Goal: Information Seeking & Learning: Learn about a topic

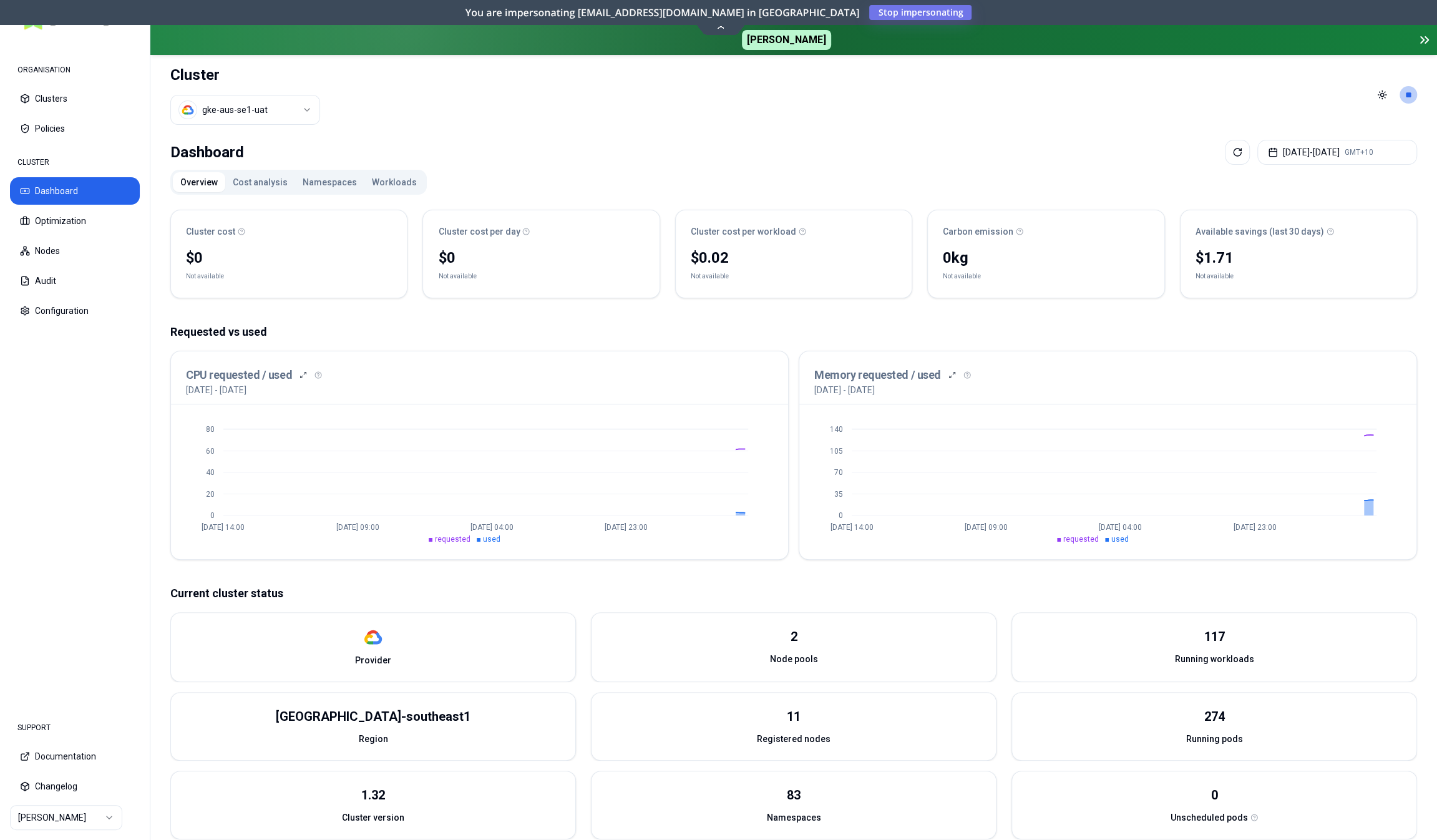
click at [274, 179] on button "Cost analysis" at bounding box center [260, 182] width 70 height 20
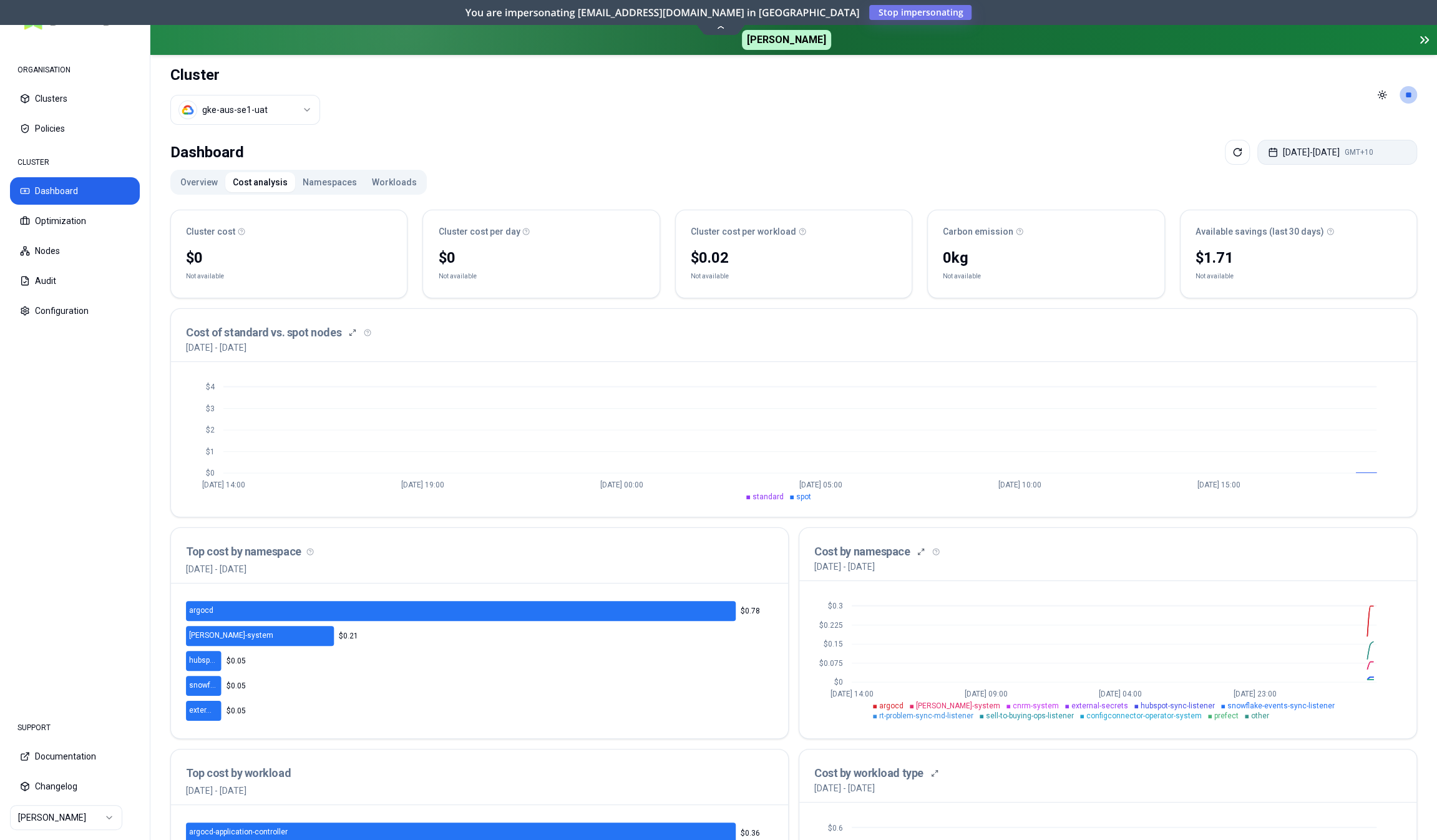
click at [1295, 150] on button "[DATE] - [DATE] GMT+10" at bounding box center [1338, 152] width 160 height 25
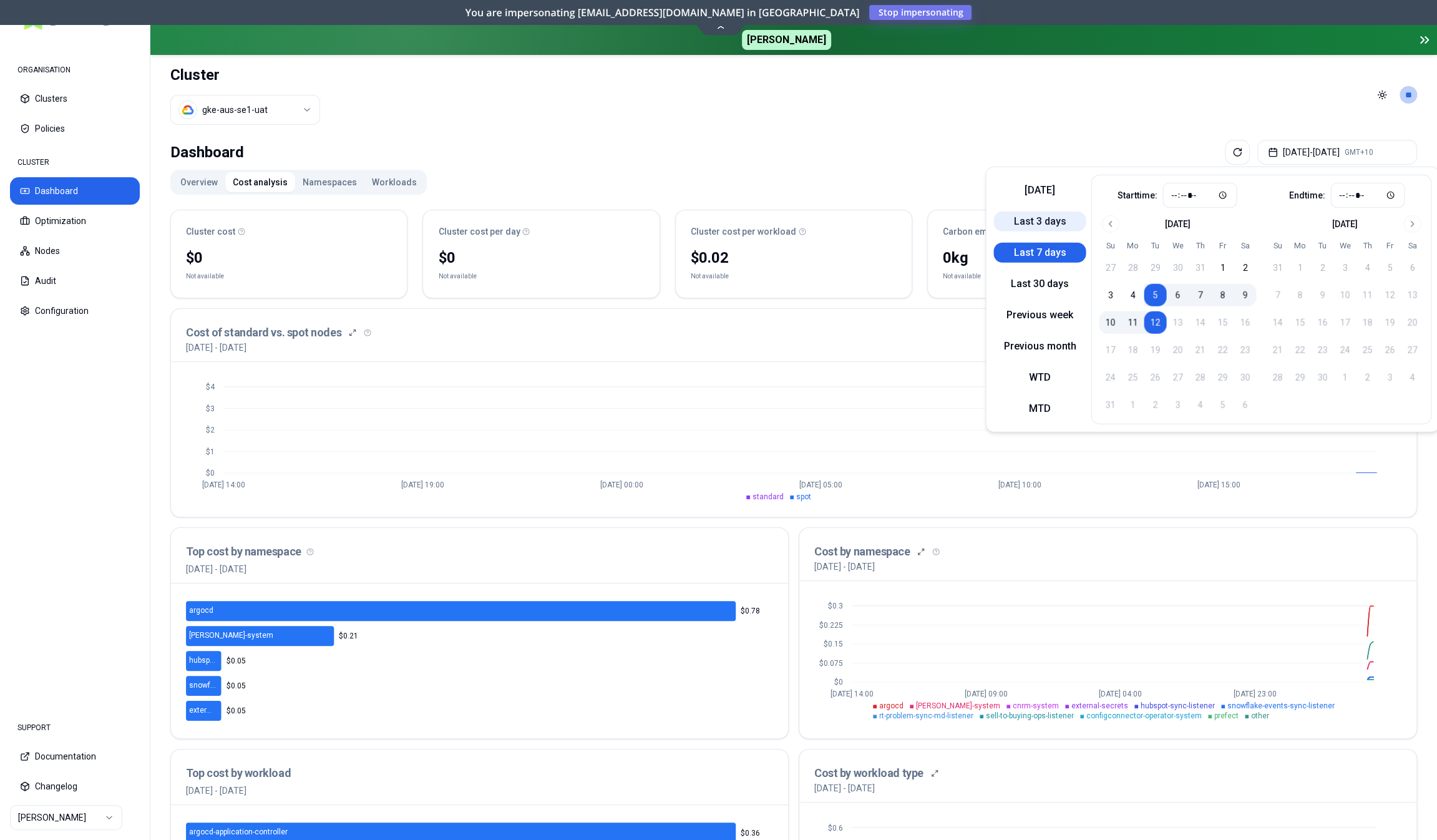
click at [1051, 222] on button "Last 3 days" at bounding box center [1040, 221] width 92 height 20
click at [763, 148] on div "Dashboard [DATE] - [DATE] GMT+10" at bounding box center [794, 152] width 1247 height 25
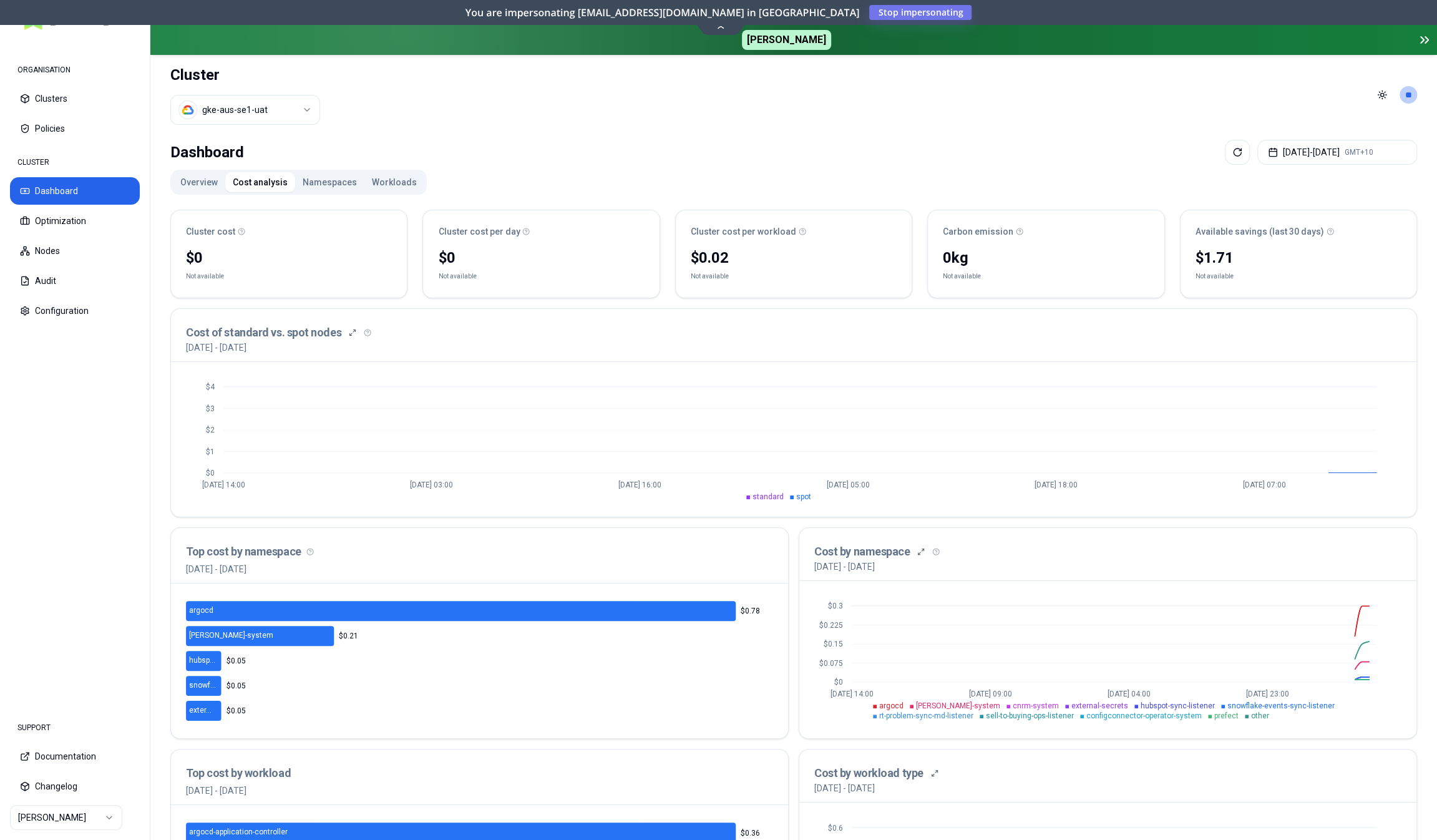
click at [339, 179] on button "Namespaces" at bounding box center [329, 182] width 69 height 20
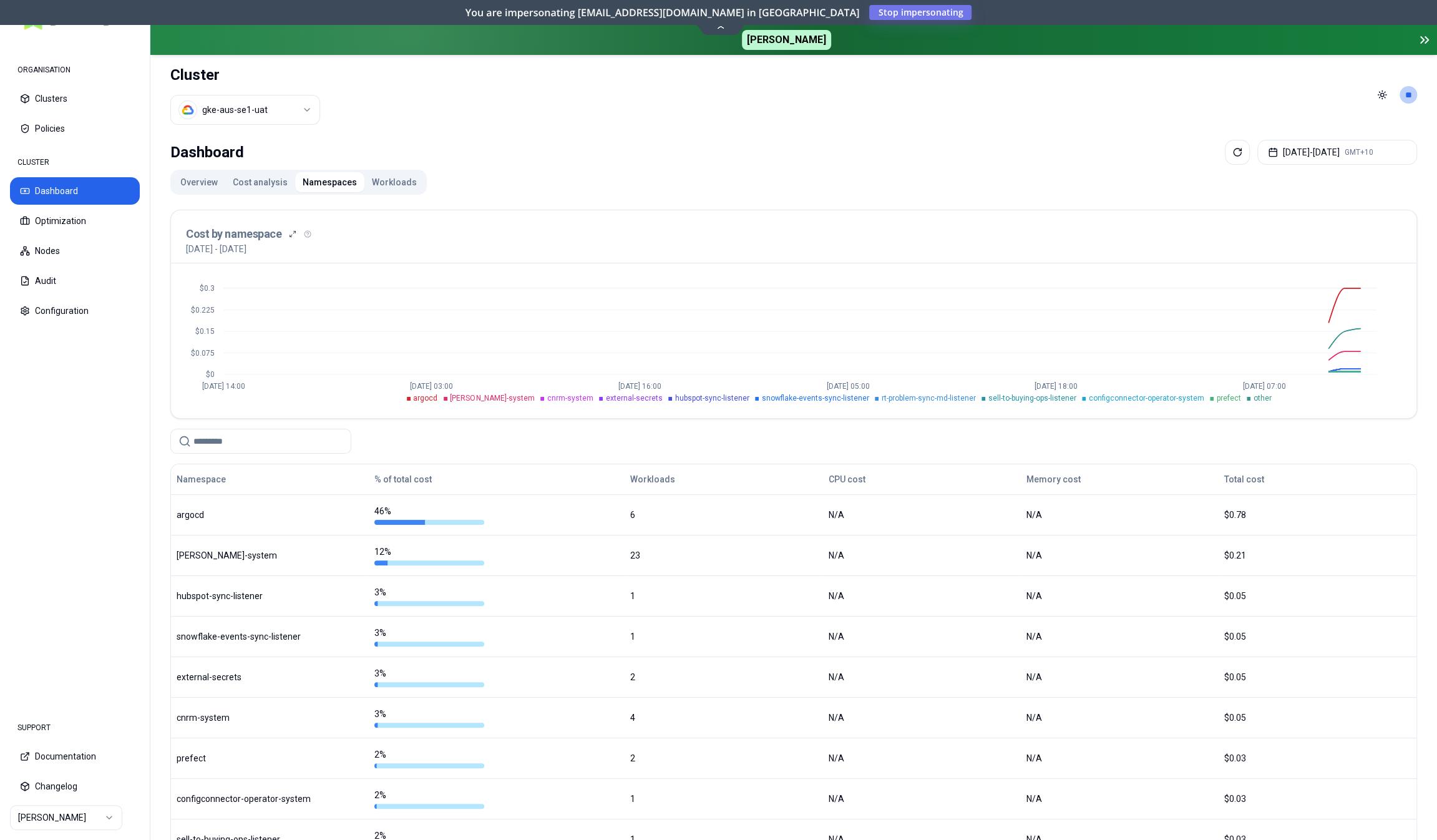
click at [382, 180] on button "Workloads" at bounding box center [393, 182] width 60 height 20
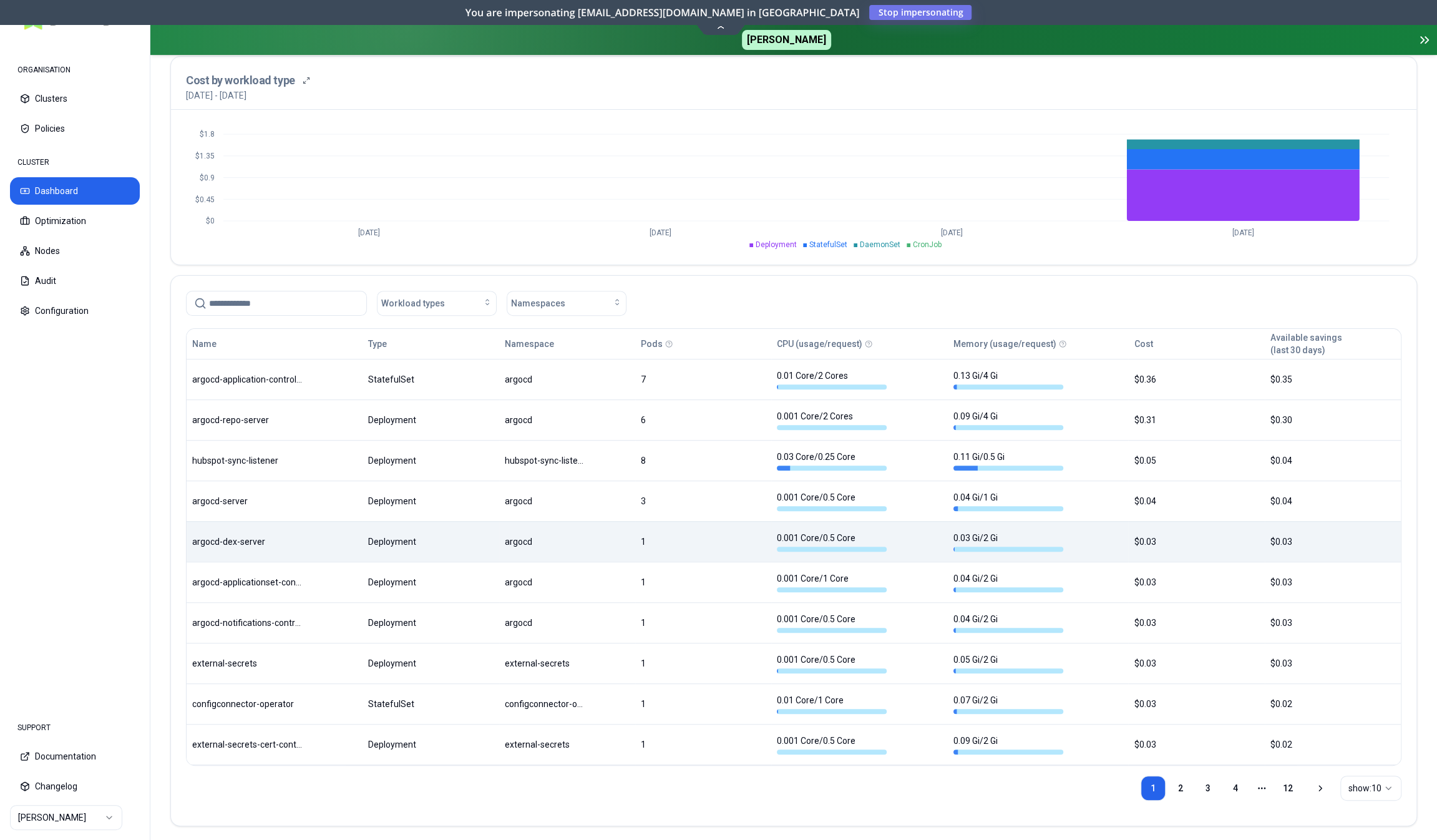
scroll to position [474, 0]
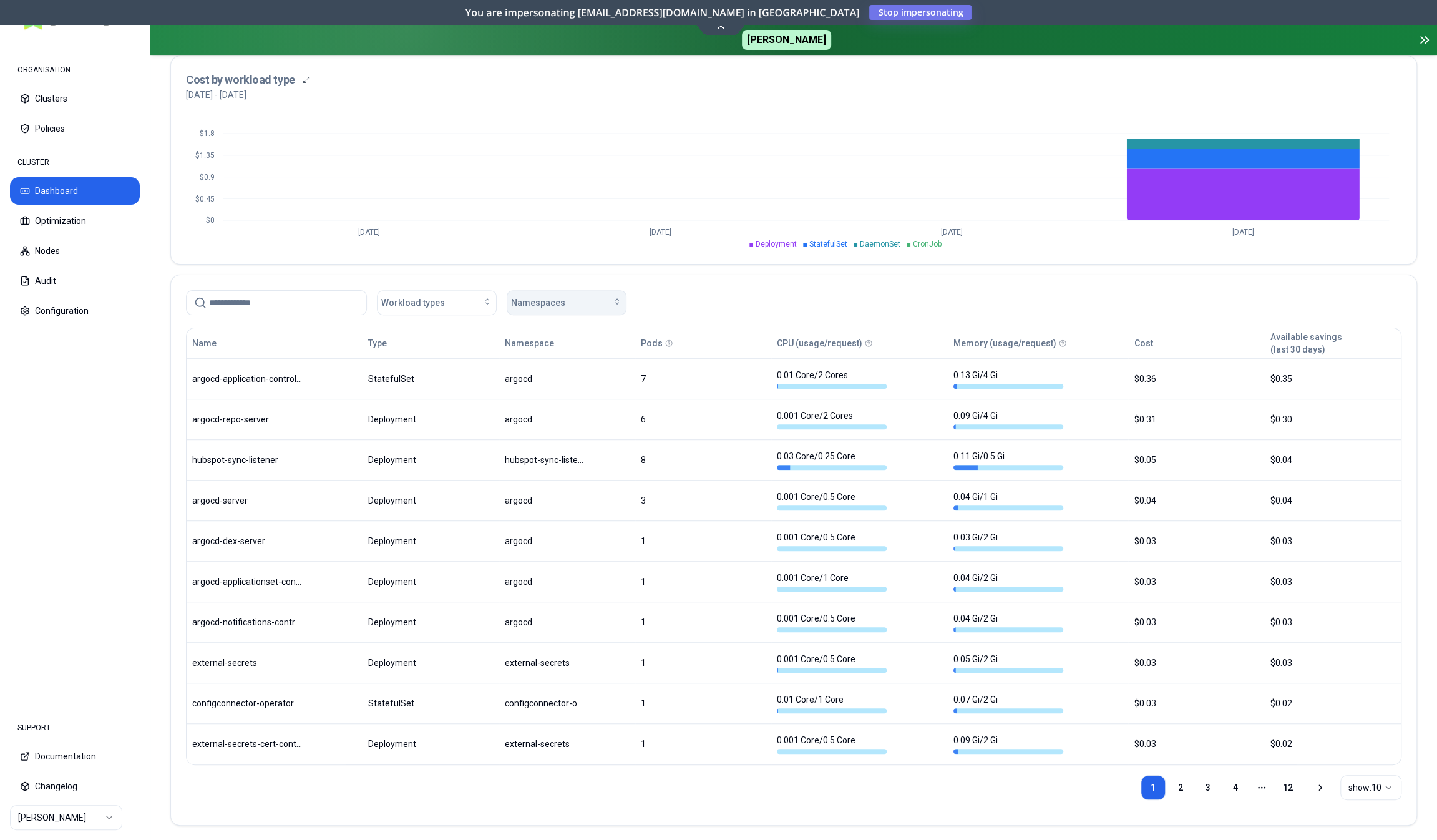
click at [584, 303] on div "Namespaces" at bounding box center [566, 303] width 111 height 12
click at [572, 305] on div "Namespaces" at bounding box center [566, 303] width 111 height 12
click at [1283, 333] on button "Available savings (last 30 days)" at bounding box center [1306, 343] width 72 height 25
click at [1318, 786] on icon at bounding box center [1320, 787] width 10 height 10
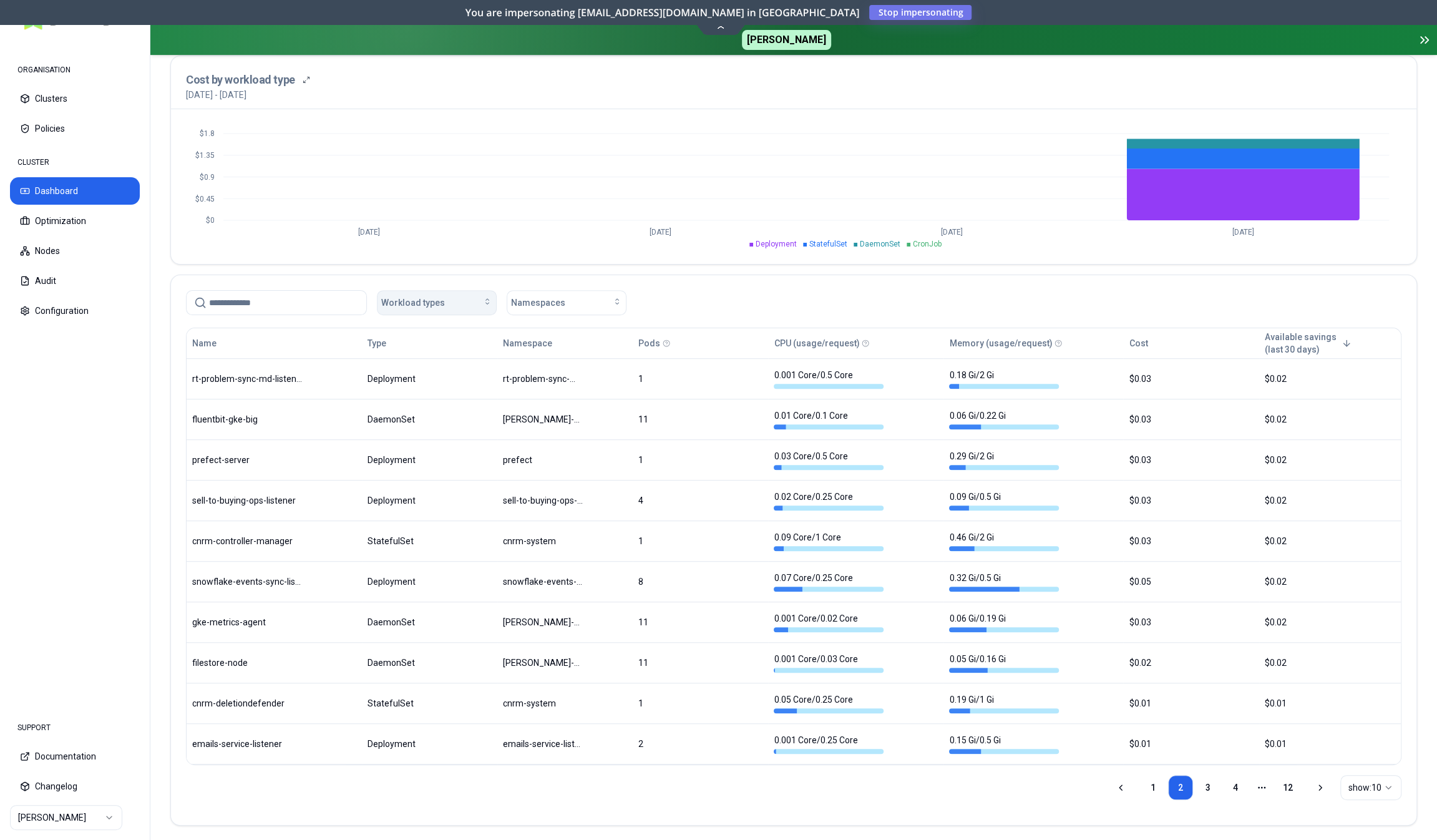
click at [463, 297] on div "Workload types" at bounding box center [436, 303] width 111 height 12
click at [433, 328] on div "CronJob" at bounding box center [439, 328] width 119 height 20
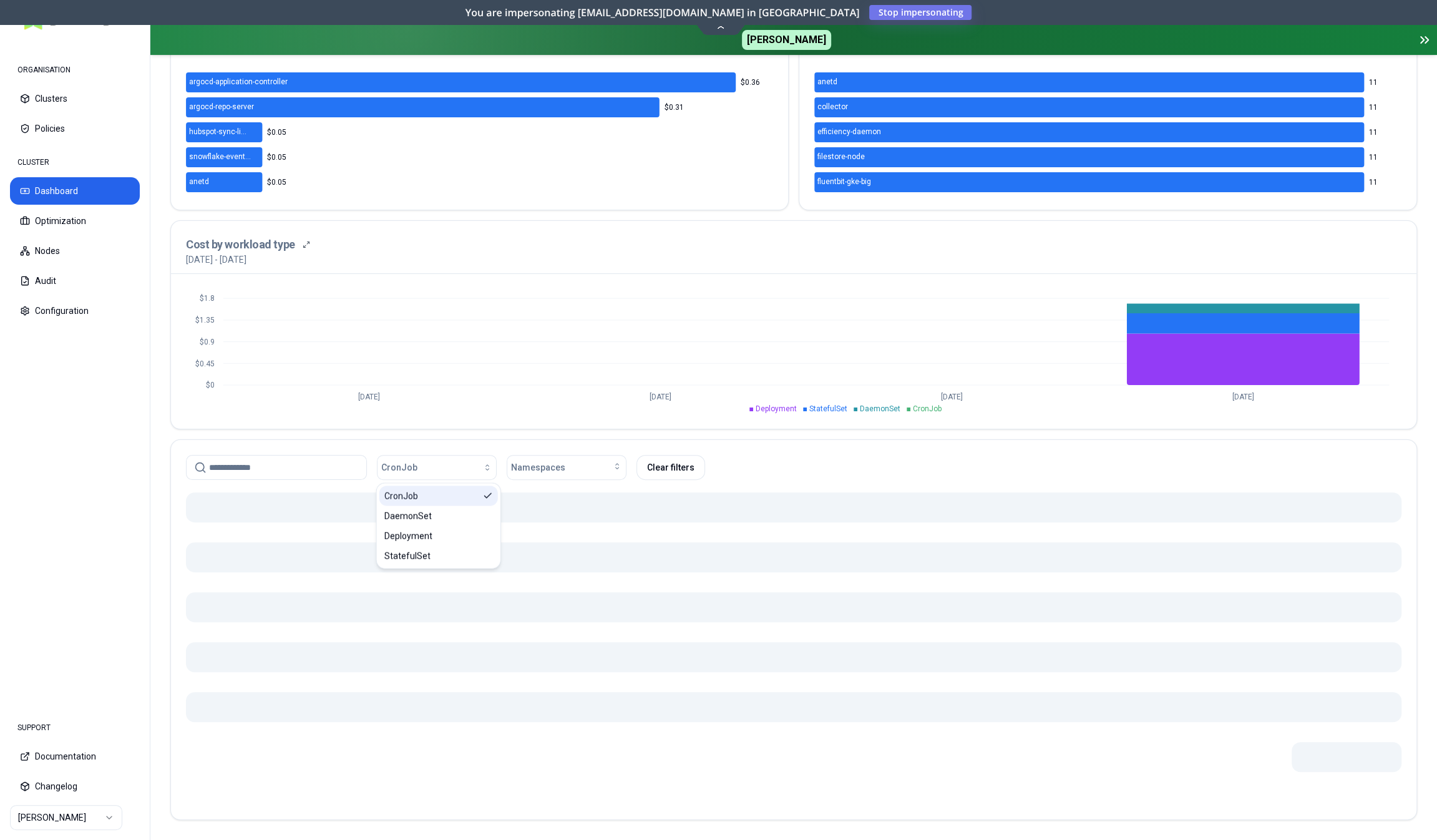
scroll to position [306, 0]
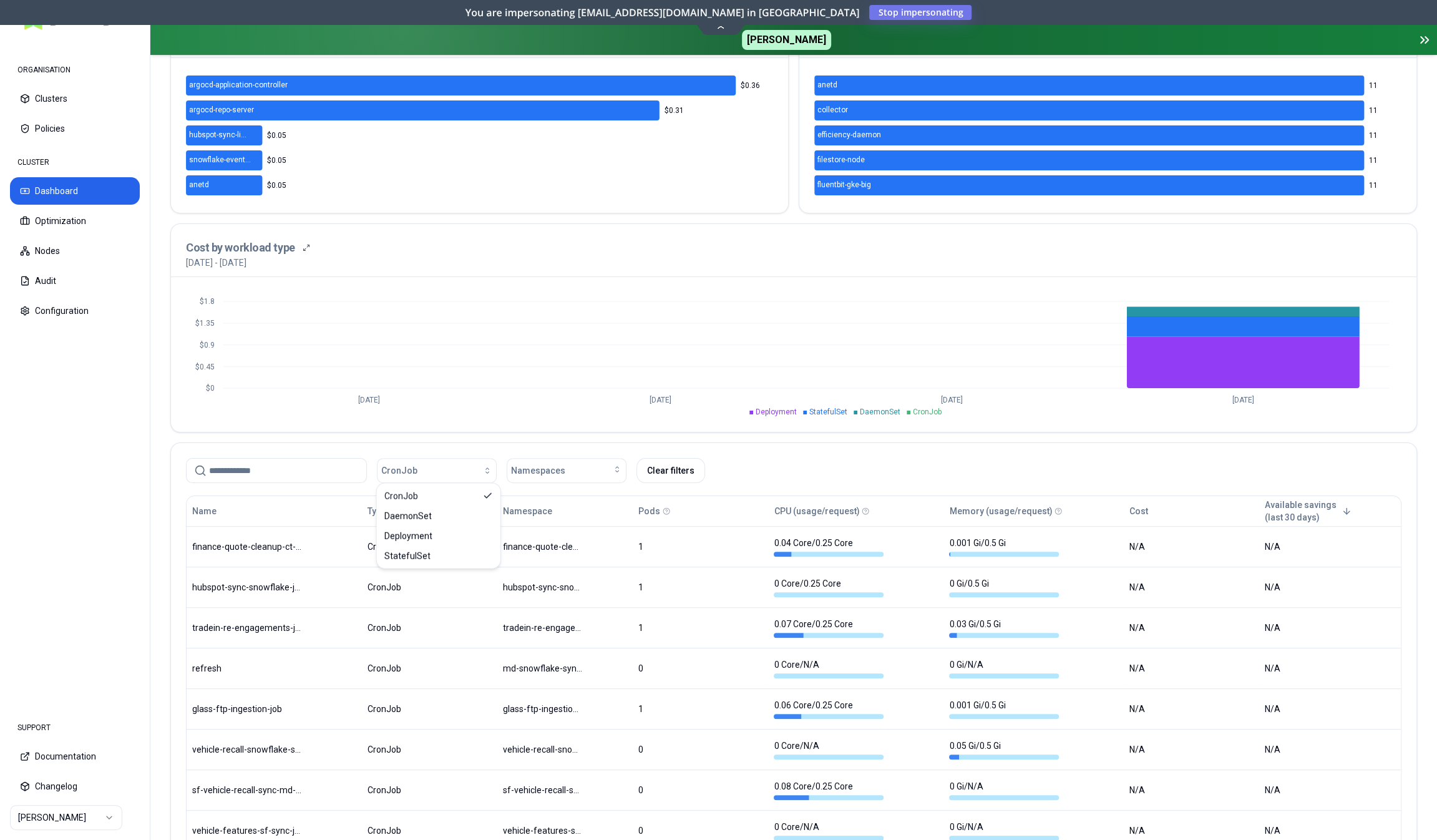
click at [464, 443] on div "CronJob Namespaces Clear filters" at bounding box center [794, 468] width 1246 height 50
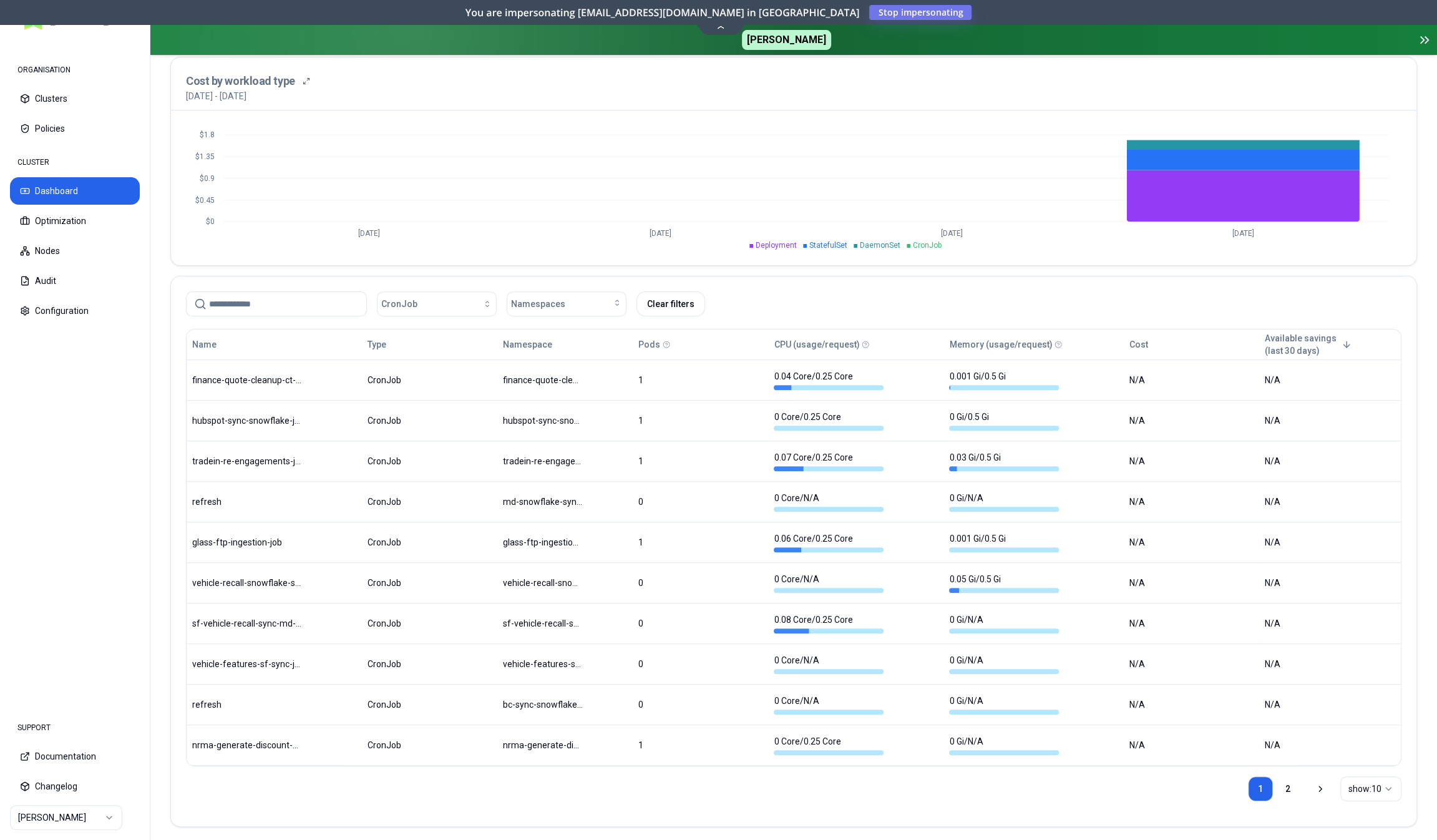
scroll to position [474, 0]
click at [69, 242] on button "Nodes" at bounding box center [75, 250] width 130 height 28
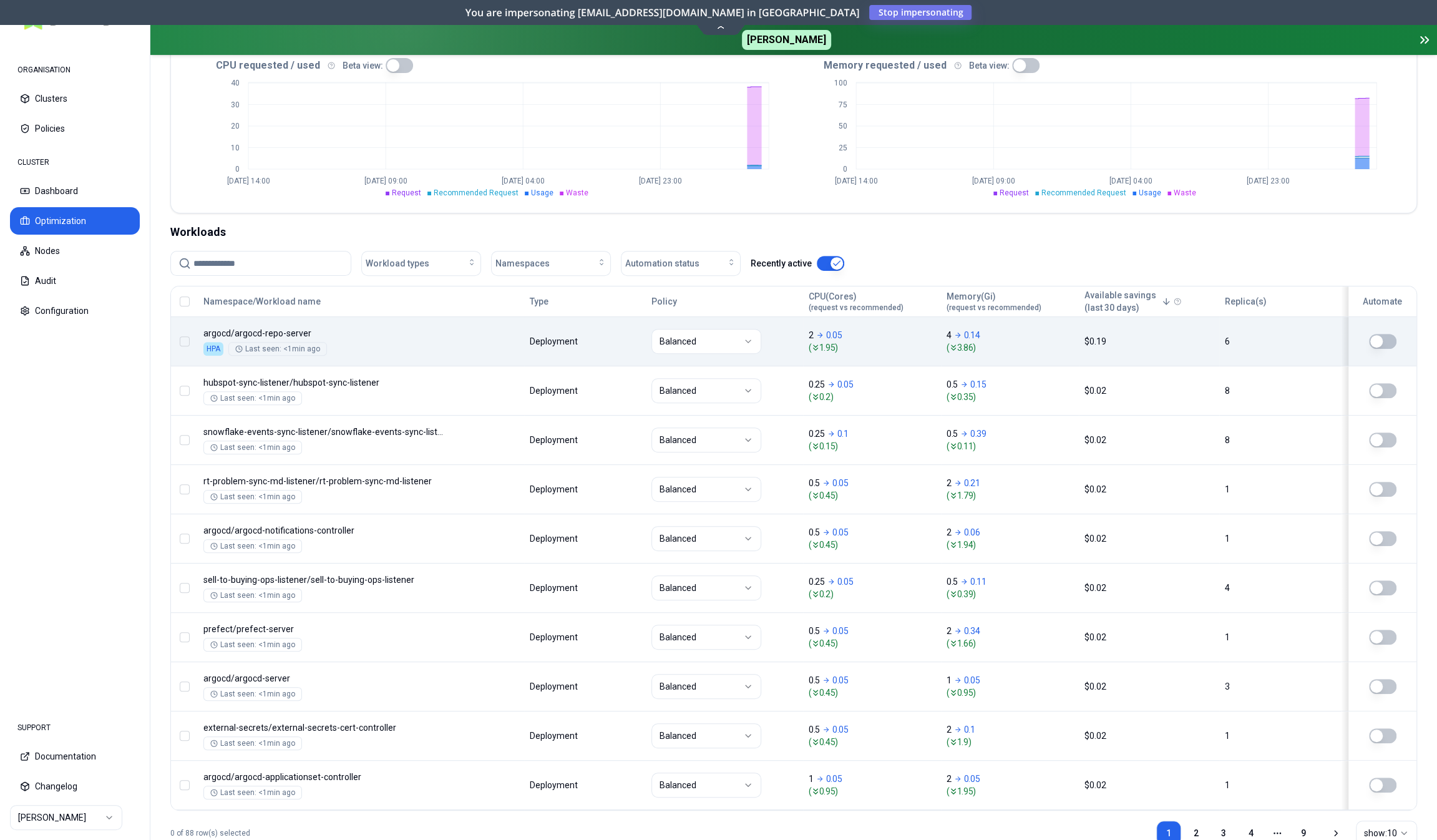
scroll to position [312, 0]
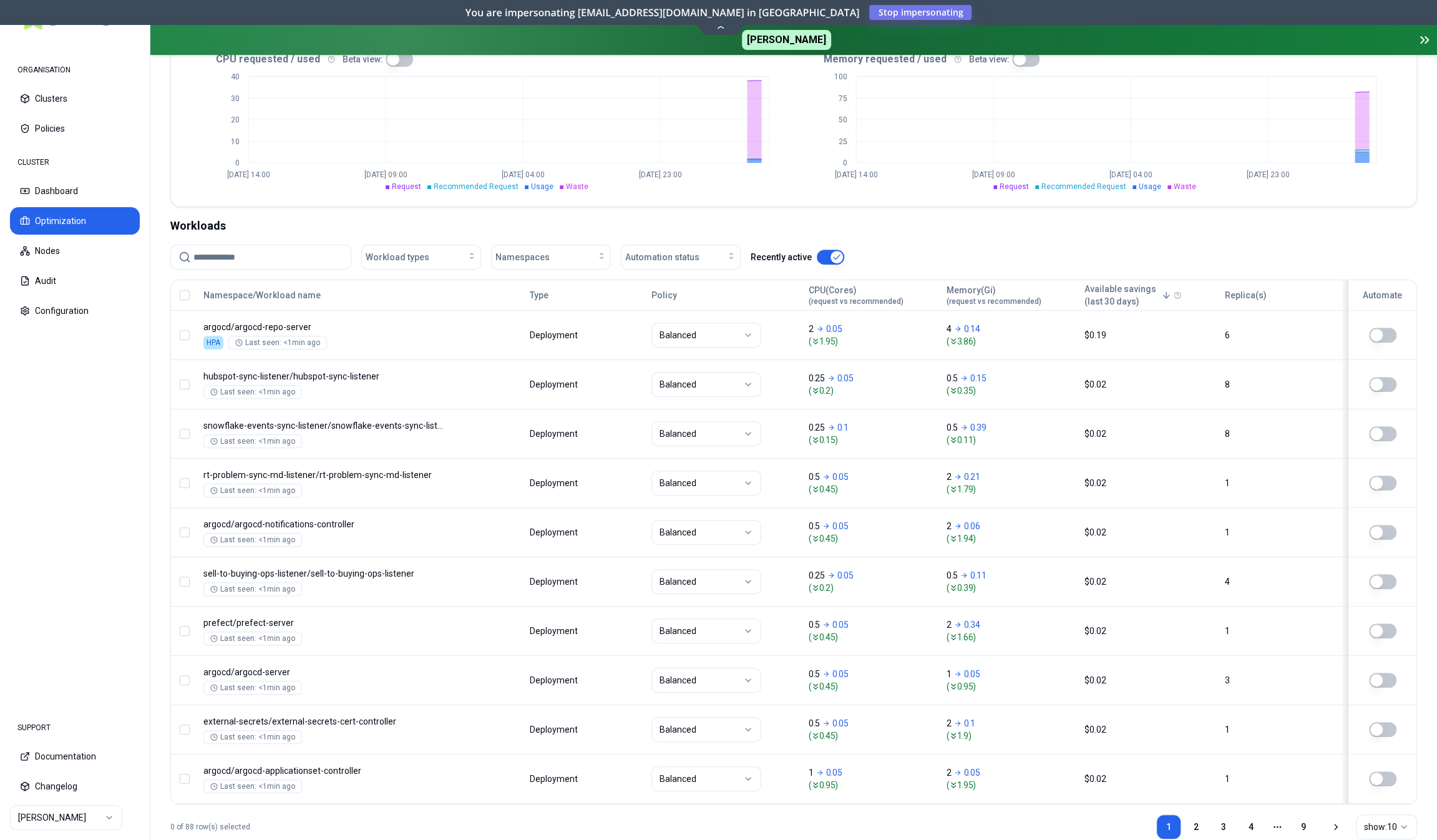
click at [480, 253] on div "Workload types Namespaces Automation status Recently active" at bounding box center [507, 257] width 674 height 25
click at [467, 255] on icon "button" at bounding box center [472, 255] width 10 height 10
click at [509, 254] on span "Namespaces" at bounding box center [522, 257] width 54 height 12
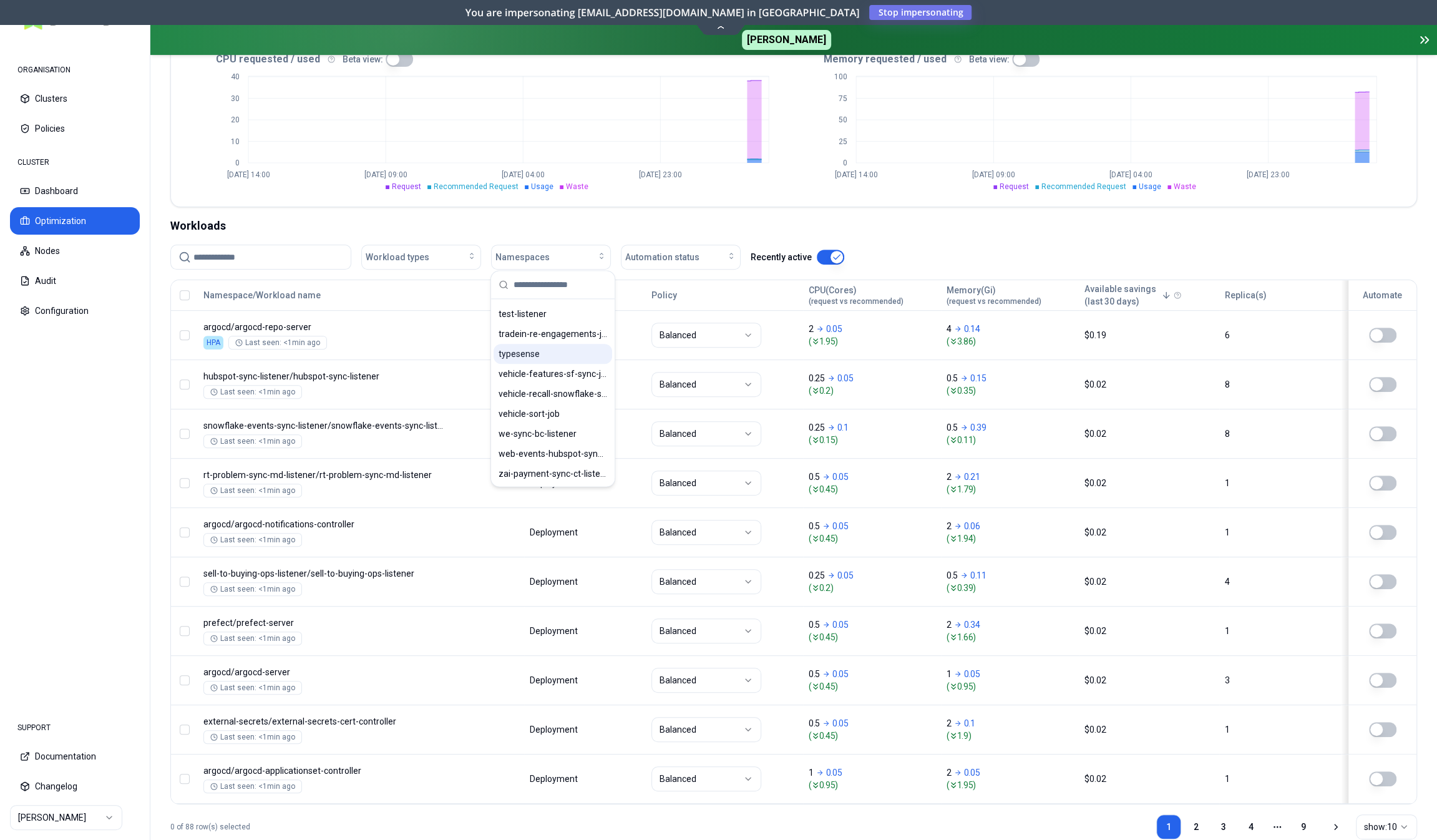
click at [524, 353] on span "typesense" at bounding box center [519, 353] width 41 height 12
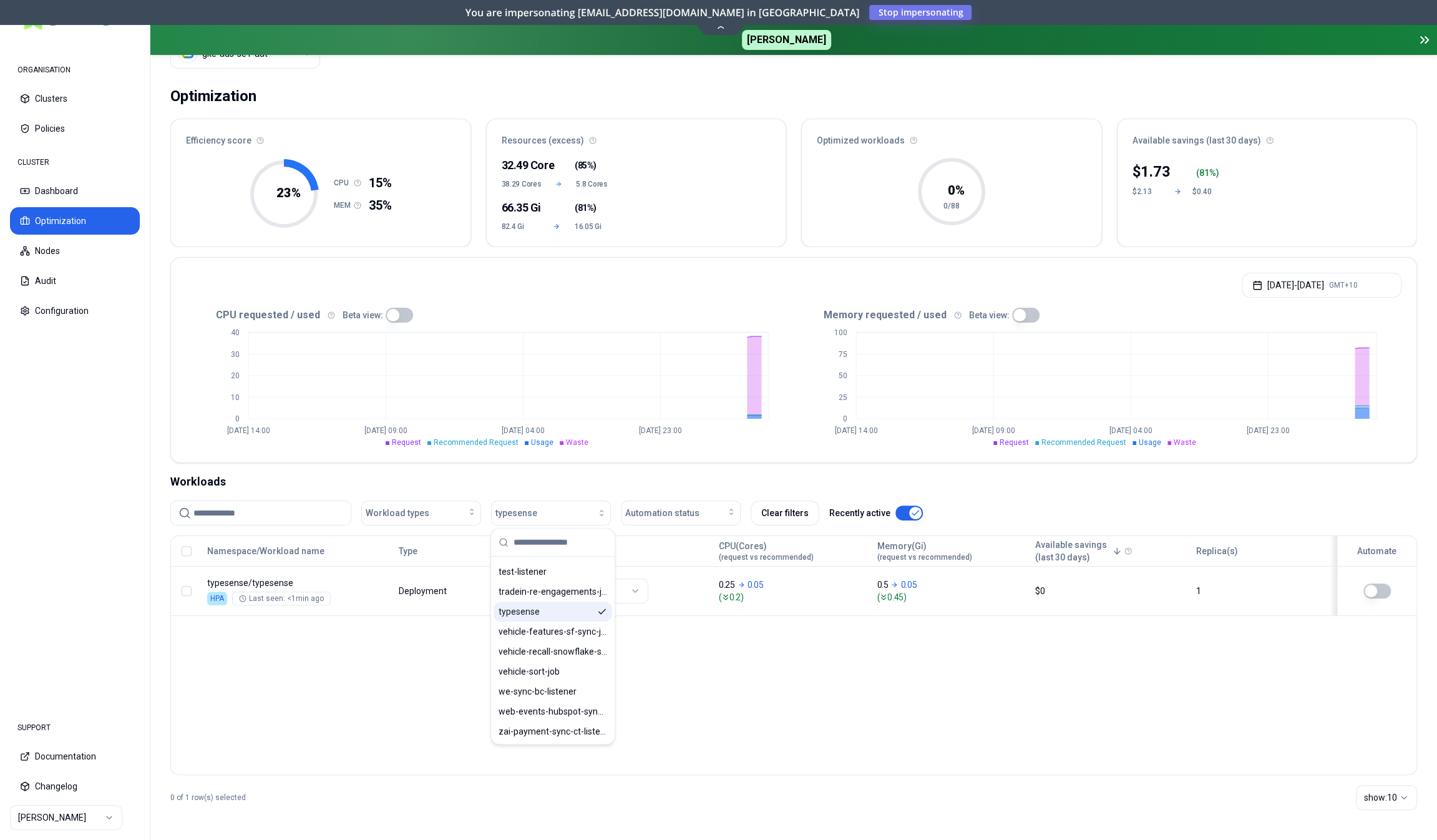
scroll to position [54, 0]
click at [320, 639] on div "Namespace/Workload name Type Policy CPU(Cores) (request vs recommended) Memory(…" at bounding box center [794, 657] width 1247 height 240
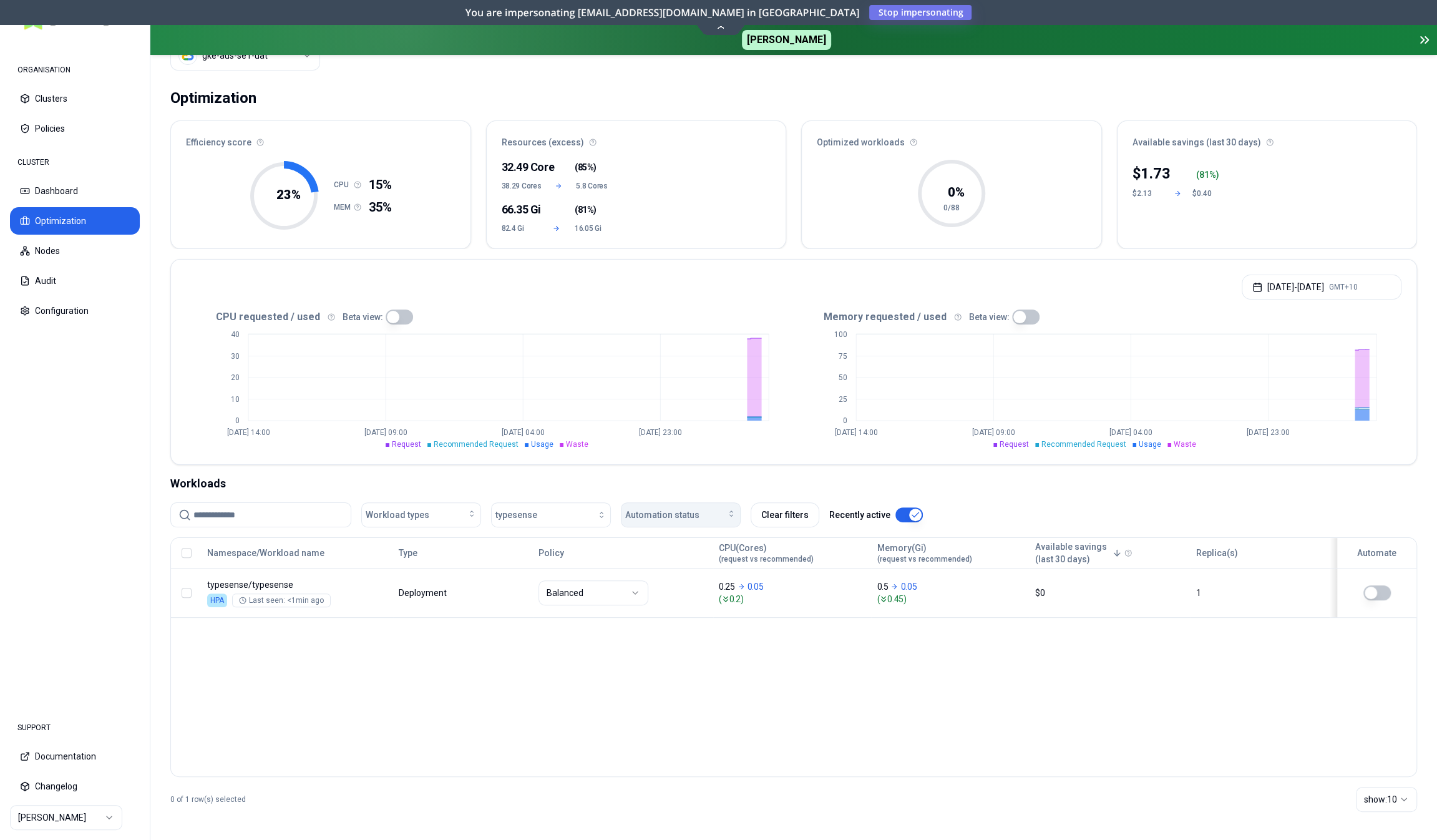
click at [672, 519] on button "Automation status" at bounding box center [680, 515] width 120 height 25
click at [511, 515] on span "typesense" at bounding box center [516, 515] width 42 height 12
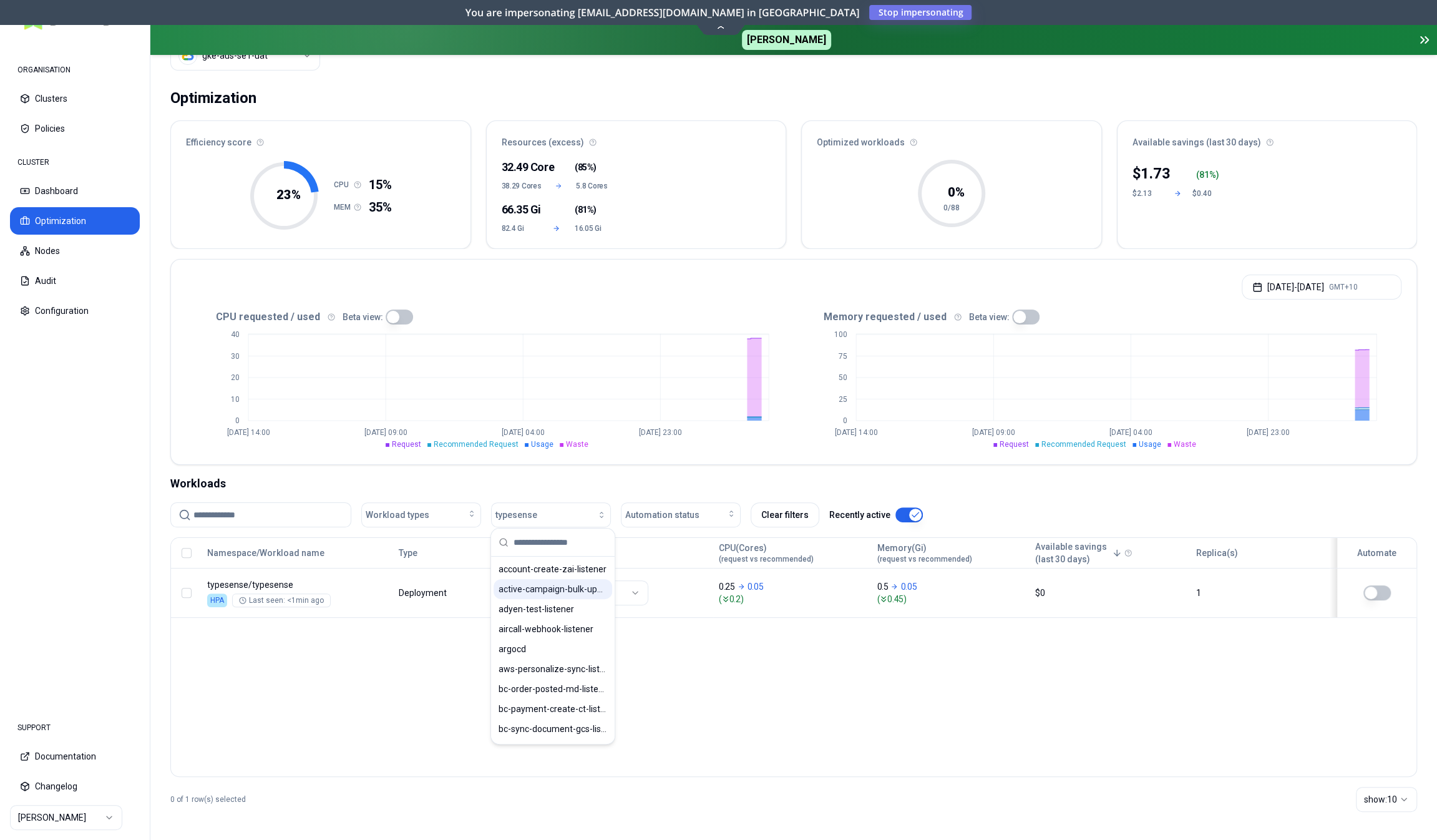
click at [521, 590] on span "active-campaign-bulk-update-listener" at bounding box center [552, 589] width 108 height 12
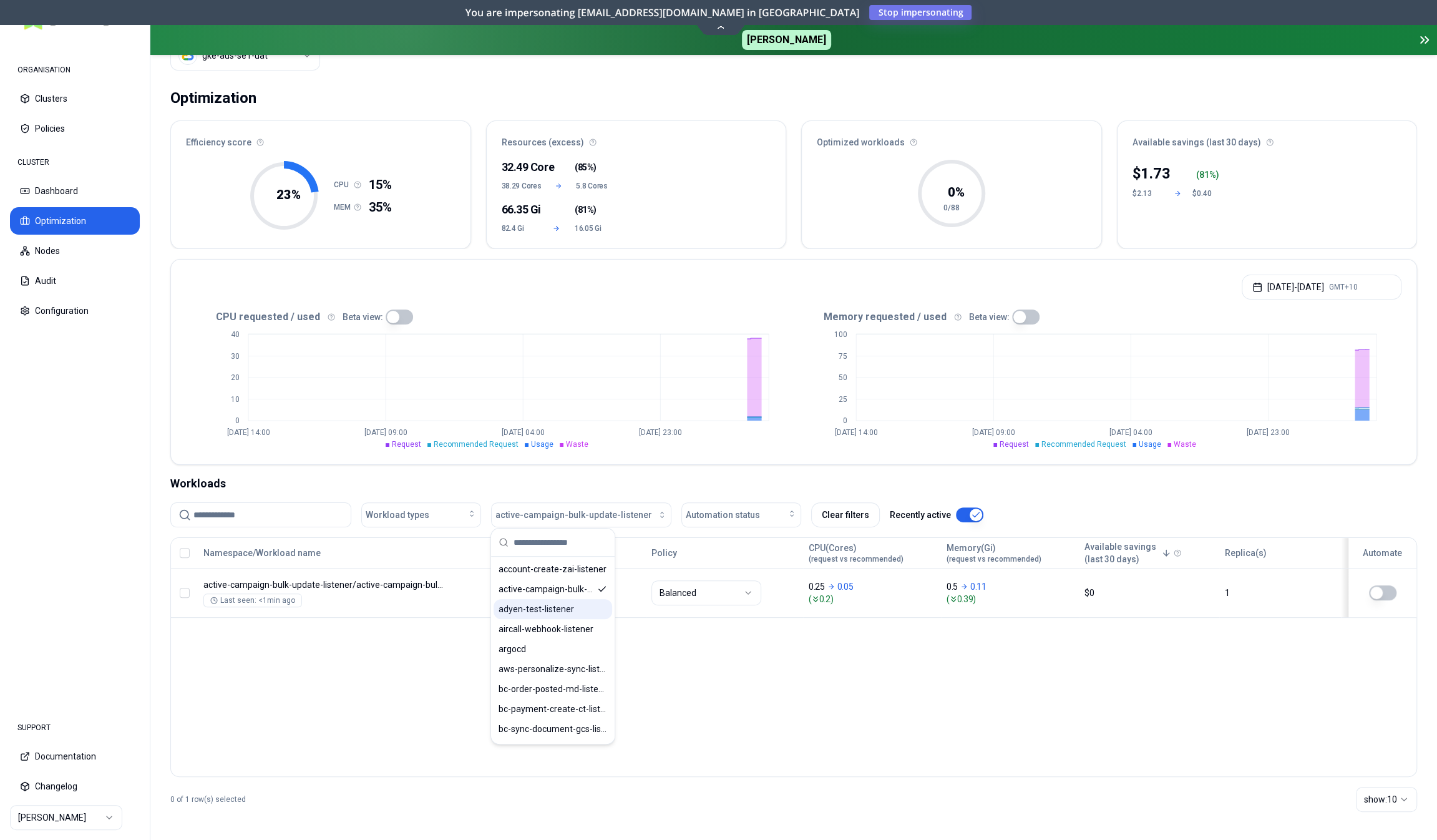
click at [518, 606] on span "adyen-test-listener" at bounding box center [536, 609] width 75 height 12
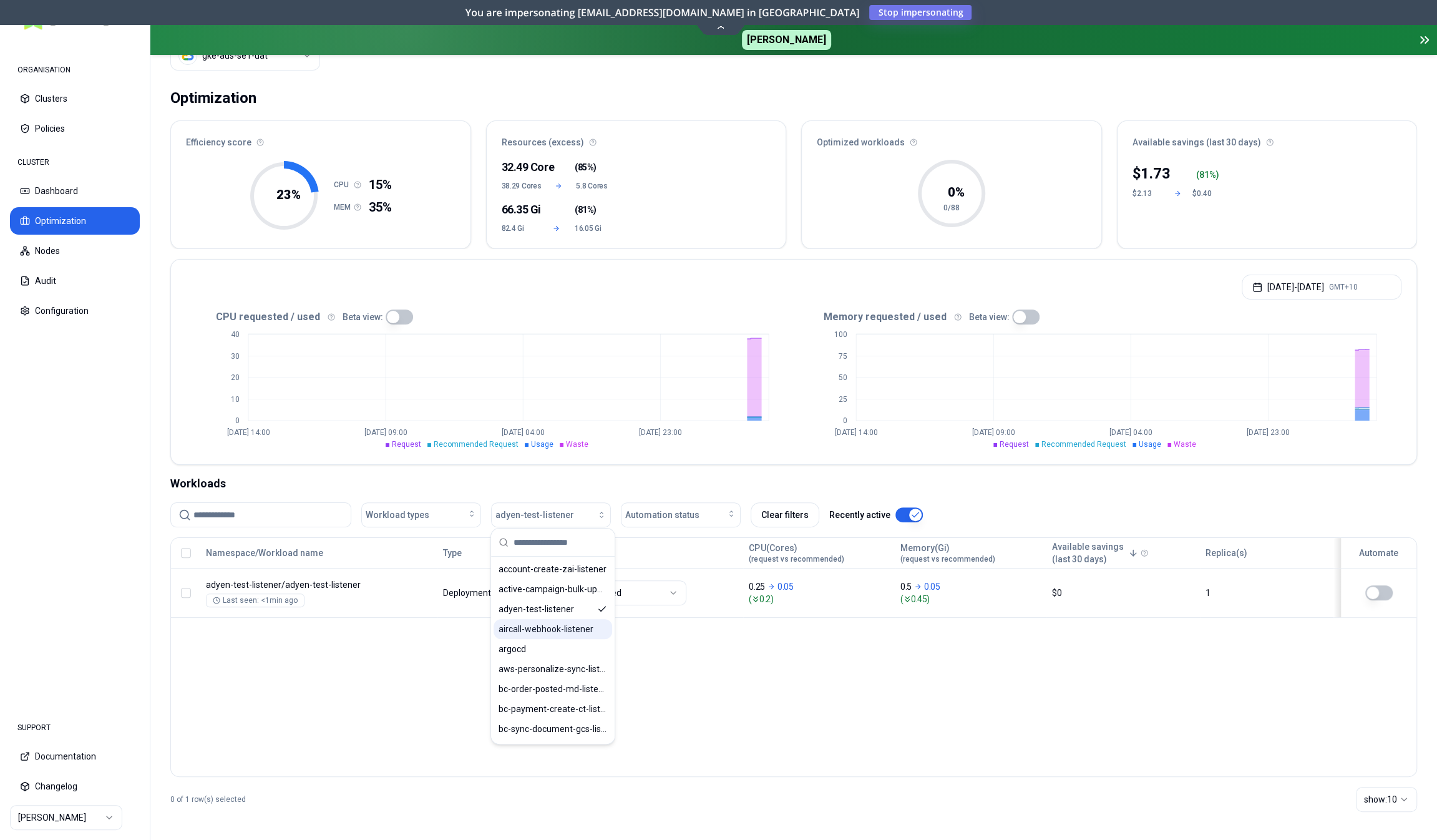
click at [550, 630] on span "aircall-webhook-listener" at bounding box center [545, 629] width 95 height 12
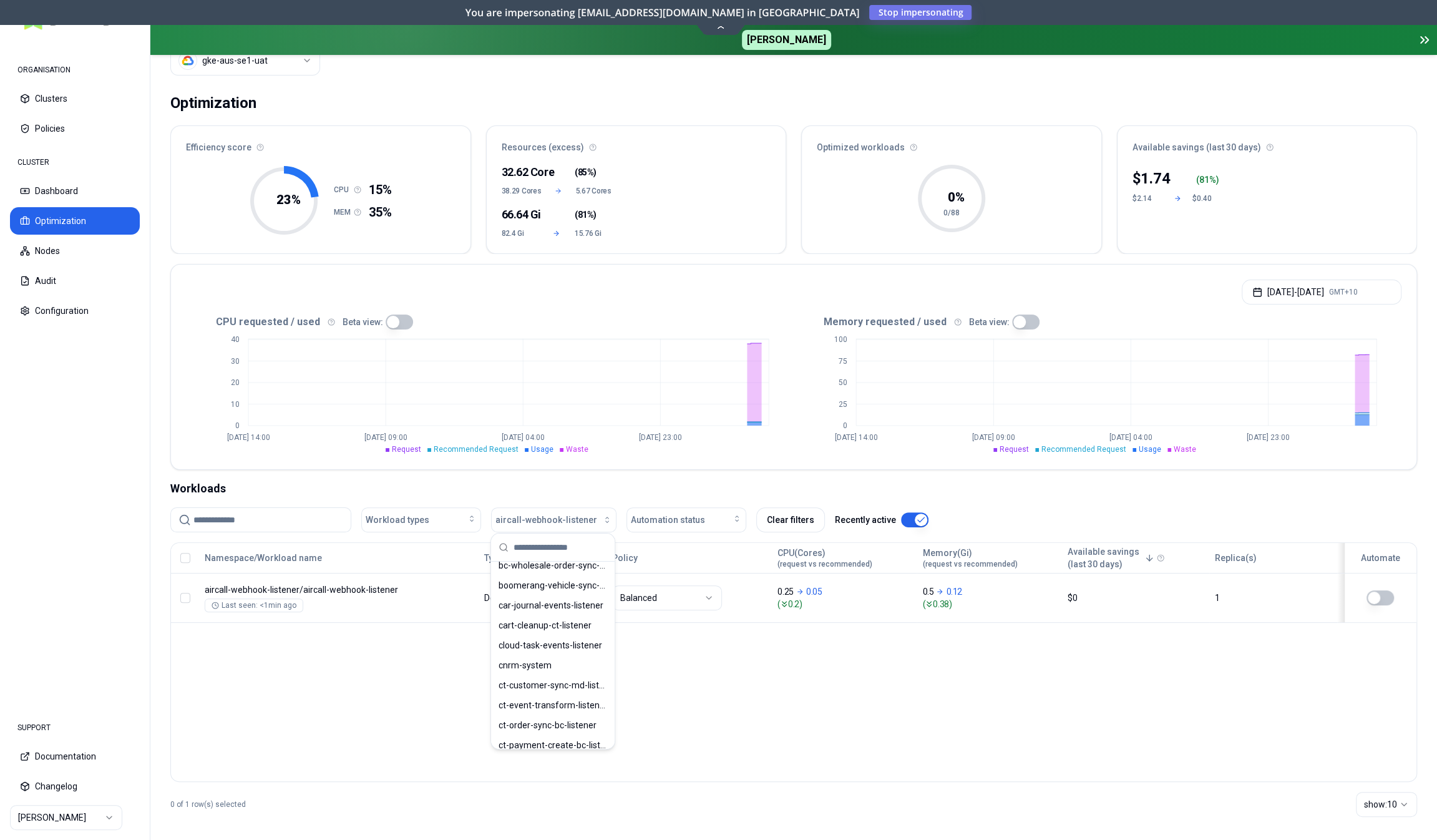
scroll to position [250, 0]
click at [544, 655] on div "cnrm-system" at bounding box center [553, 663] width 119 height 20
click at [366, 694] on div "Namespace/Workload name Type Policy CPU(Cores) (request vs recommended) Memory(…" at bounding box center [794, 662] width 1247 height 240
